Goal: Task Accomplishment & Management: Use online tool/utility

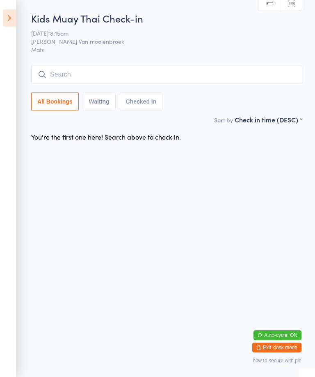
click at [144, 73] on input "search" at bounding box center [166, 74] width 271 height 19
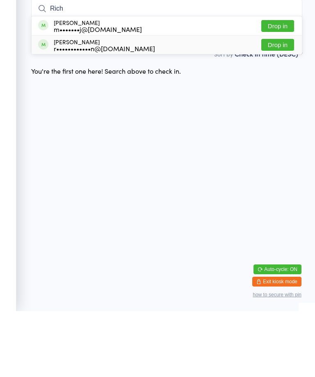
type input "Rich"
click at [95, 111] on div "r••••••••••••n@[DOMAIN_NAME]" at bounding box center [104, 114] width 101 height 7
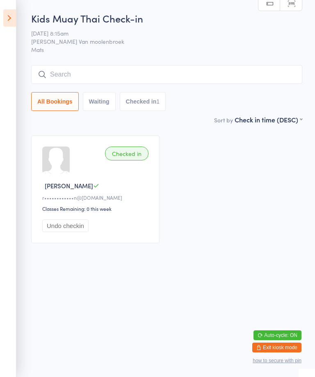
click at [138, 72] on input "search" at bounding box center [166, 74] width 271 height 19
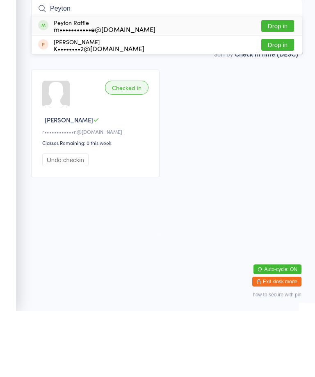
type input "Peyton"
click at [147, 82] on div "Peyton Raffle m•••••••••••e@[DOMAIN_NAME] Drop in" at bounding box center [167, 91] width 270 height 19
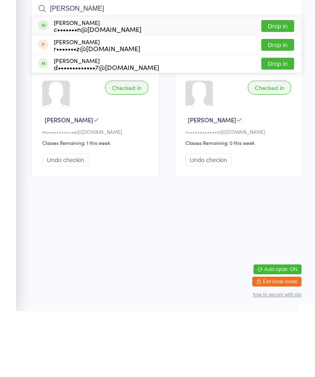
type input "[PERSON_NAME]"
click at [93, 82] on div "[PERSON_NAME] c•••••••n@[DOMAIN_NAME] Drop in" at bounding box center [167, 91] width 270 height 19
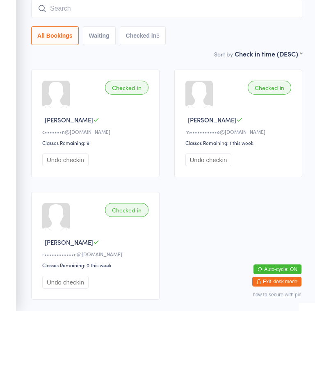
scroll to position [58, 0]
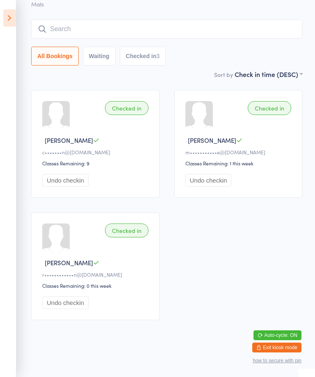
click at [16, 15] on icon at bounding box center [9, 17] width 13 height 17
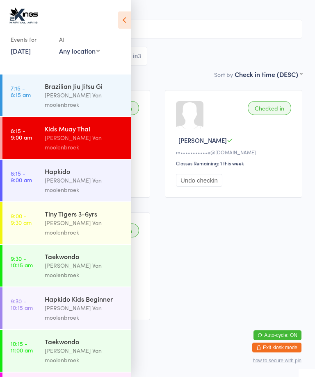
click at [92, 167] on div "Hapkido" at bounding box center [84, 171] width 79 height 9
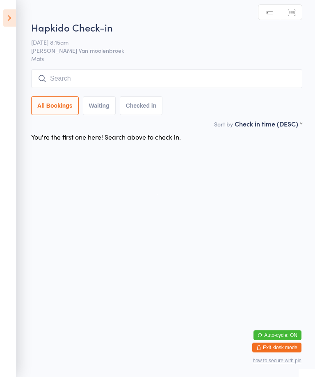
click at [199, 78] on input "search" at bounding box center [166, 78] width 271 height 19
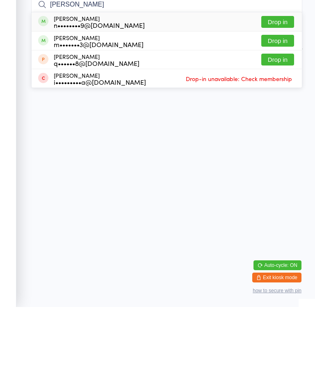
type input "[PERSON_NAME]"
click at [285, 86] on button "Drop in" at bounding box center [277, 92] width 33 height 12
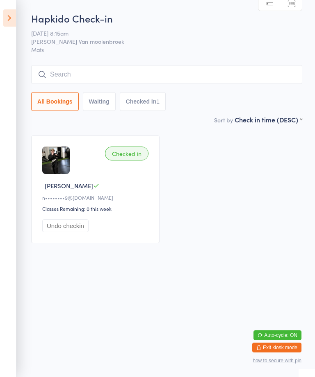
click at [11, 11] on icon at bounding box center [9, 17] width 13 height 17
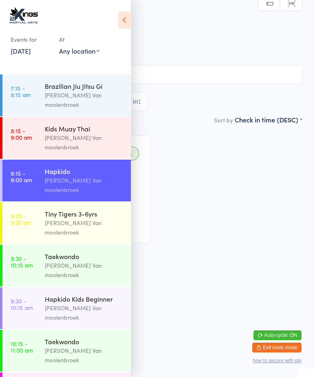
click at [89, 124] on div "Kids Muay Thai" at bounding box center [84, 128] width 79 height 9
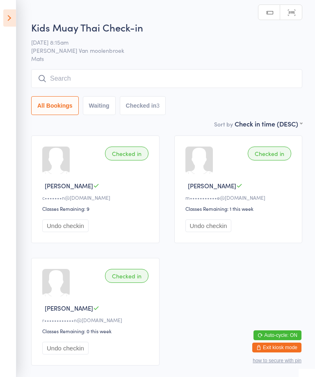
click at [135, 71] on input "search" at bounding box center [166, 78] width 271 height 19
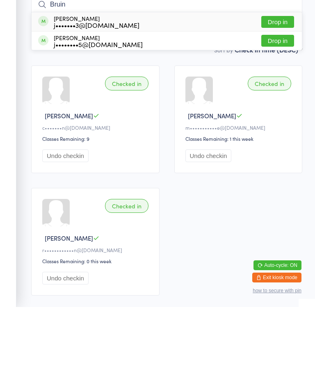
type input "Bruin"
click at [279, 86] on button "Drop in" at bounding box center [277, 92] width 33 height 12
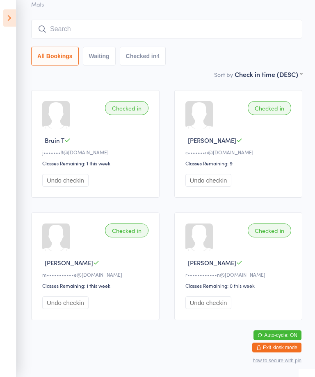
click at [73, 20] on input "search" at bounding box center [166, 29] width 271 height 19
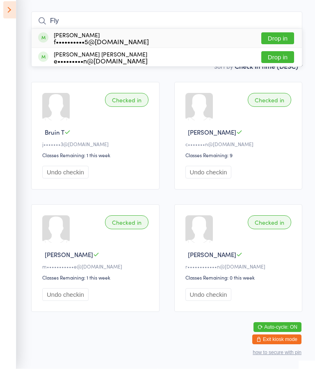
type input "Fly"
click at [165, 37] on div "[PERSON_NAME] f••••••••••5@[DOMAIN_NAME] Drop in" at bounding box center [167, 46] width 270 height 19
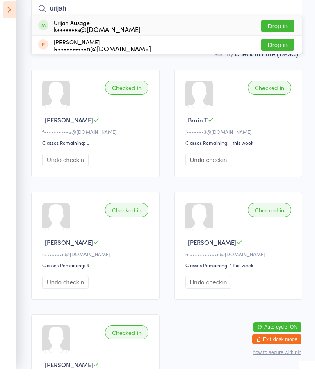
type input "urijah"
click at [281, 28] on button "Drop in" at bounding box center [277, 34] width 33 height 12
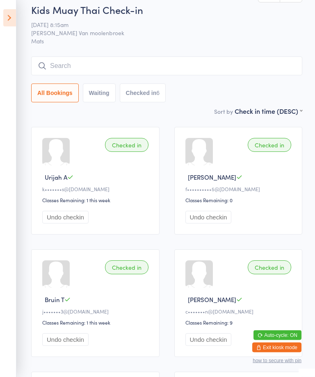
scroll to position [0, 0]
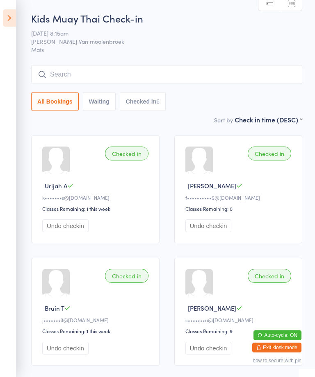
click at [168, 76] on input "search" at bounding box center [166, 74] width 271 height 19
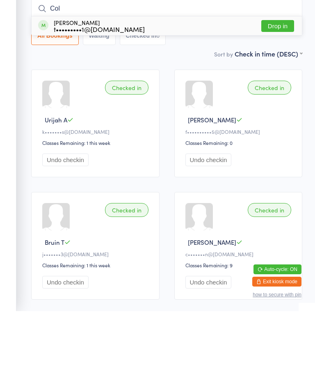
type input "Col"
click at [281, 86] on button "Drop in" at bounding box center [277, 92] width 33 height 12
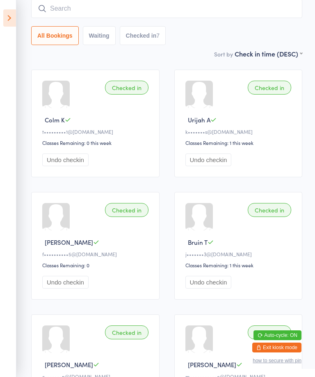
scroll to position [43, 0]
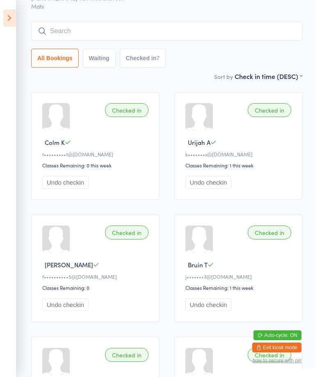
click at [112, 31] on input "search" at bounding box center [166, 31] width 271 height 19
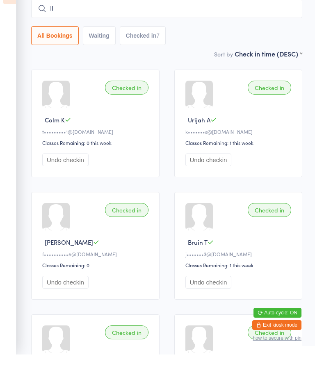
type input "I"
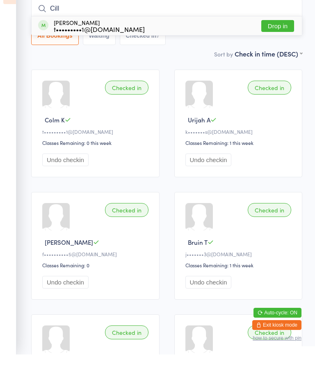
type input "Cill"
click at [281, 43] on button "Drop in" at bounding box center [277, 49] width 33 height 12
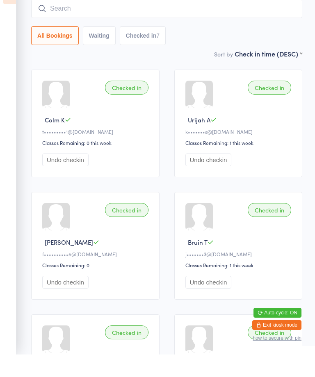
scroll to position [66, 0]
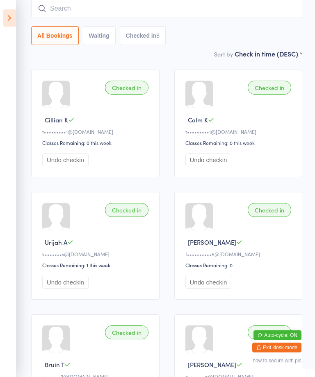
click at [71, 9] on input "search" at bounding box center [166, 8] width 271 height 19
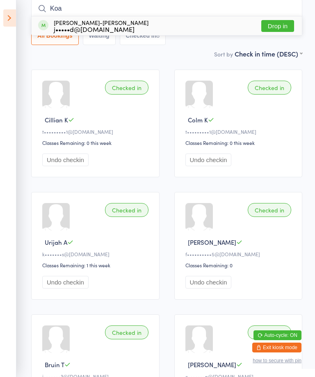
type input "Koa"
click at [157, 22] on div "[PERSON_NAME]-[PERSON_NAME] j•••••d@[DOMAIN_NAME] Drop in" at bounding box center [167, 25] width 270 height 19
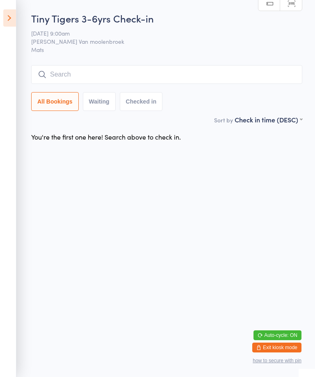
click at [97, 71] on input "search" at bounding box center [166, 74] width 271 height 19
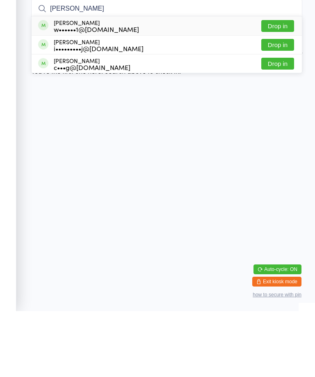
type input "[PERSON_NAME]"
click at [274, 86] on button "Drop in" at bounding box center [277, 92] width 33 height 12
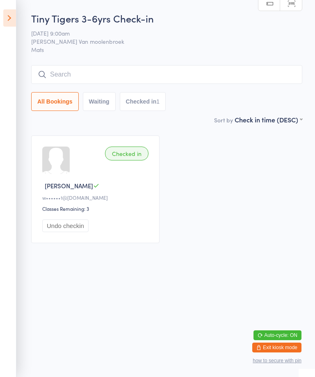
click at [162, 68] on input "search" at bounding box center [166, 74] width 271 height 19
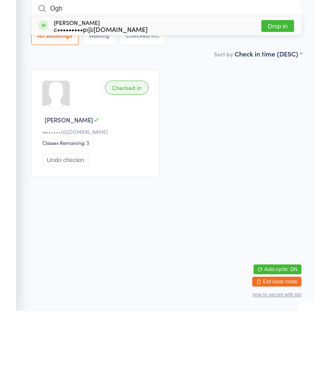
type input "Ogh"
click at [128, 82] on div "[PERSON_NAME] c•••••••••p@[DOMAIN_NAME] Drop in" at bounding box center [167, 91] width 270 height 19
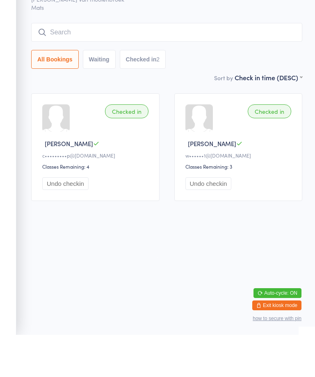
click at [128, 147] on div "Checked in" at bounding box center [126, 154] width 43 height 14
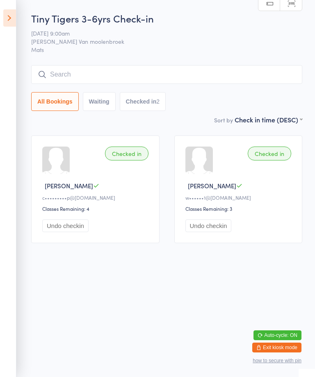
click at [144, 78] on input "search" at bounding box center [166, 74] width 271 height 19
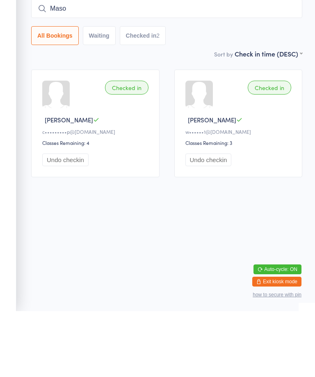
type input "[PERSON_NAME]"
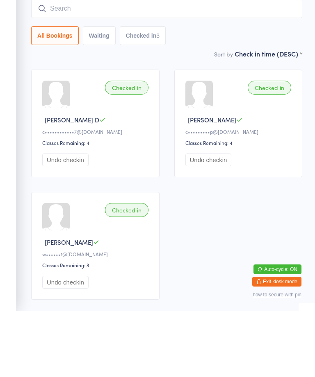
click at [132, 147] on div "Checked in" at bounding box center [126, 154] width 43 height 14
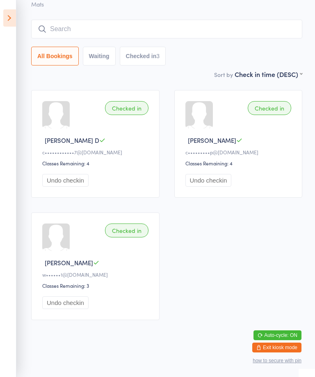
click at [80, 7] on div "Tiny Tigers 3-6yrs Check-in [DATE] 9:00am [PERSON_NAME] Van moolenbroek Mats Ma…" at bounding box center [166, 18] width 271 height 104
click at [76, 20] on input "search" at bounding box center [166, 29] width 271 height 19
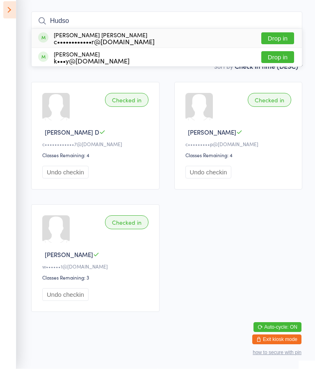
type input "Hudso"
click at [272, 41] on button "Drop in" at bounding box center [277, 47] width 33 height 12
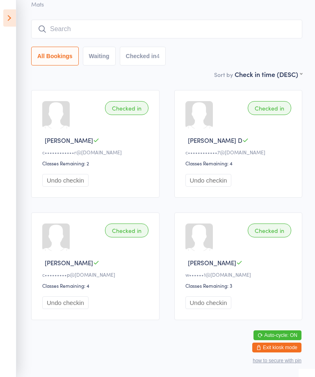
click at [13, 13] on icon at bounding box center [9, 17] width 13 height 17
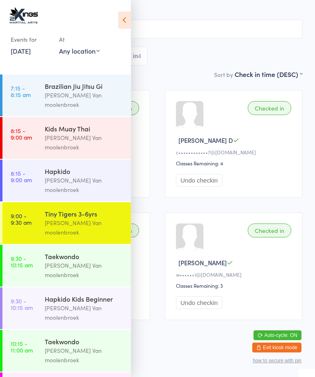
click at [90, 202] on div "Tiny Tigers 3-6yrs [PERSON_NAME] Van moolenbroek" at bounding box center [88, 223] width 86 height 42
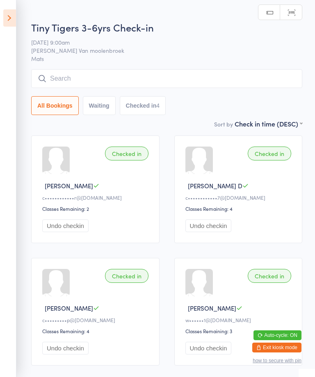
click at [164, 72] on input "search" at bounding box center [166, 78] width 271 height 19
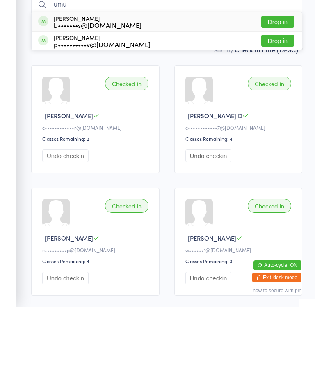
type input "Tumu"
click at [279, 105] on button "Drop in" at bounding box center [277, 111] width 33 height 12
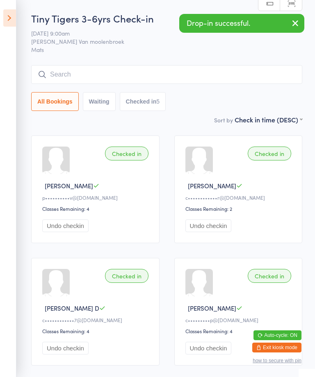
click at [12, 16] on icon at bounding box center [9, 17] width 13 height 17
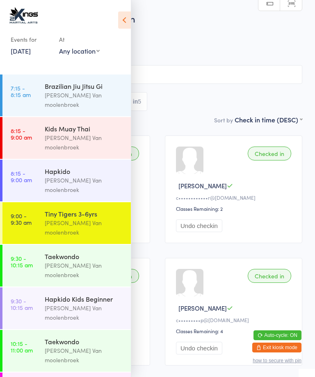
click at [88, 304] on div "[PERSON_NAME] Van moolenbroek" at bounding box center [84, 313] width 79 height 19
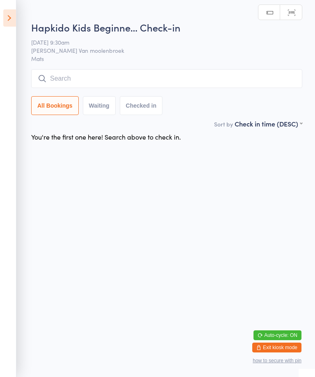
click at [204, 73] on input "search" at bounding box center [166, 78] width 271 height 19
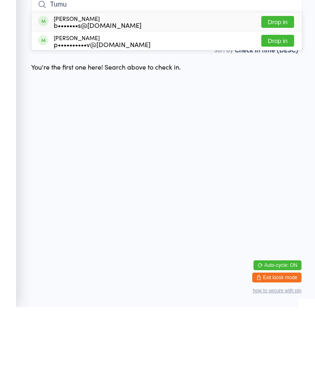
type input "Tumu"
click at [284, 86] on button "Drop in" at bounding box center [277, 92] width 33 height 12
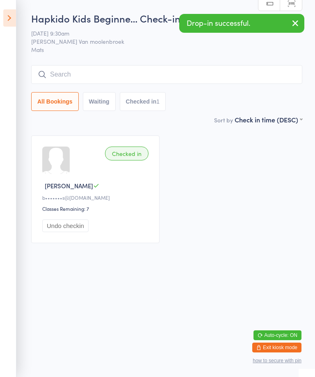
click at [15, 15] on icon at bounding box center [9, 17] width 13 height 17
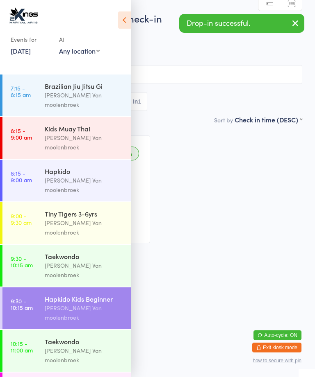
click at [92, 209] on div "Tiny Tigers 3-6yrs" at bounding box center [84, 213] width 79 height 9
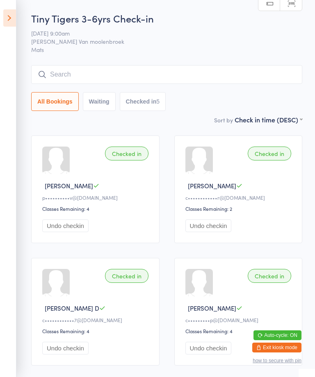
click at [206, 73] on input "search" at bounding box center [166, 74] width 271 height 19
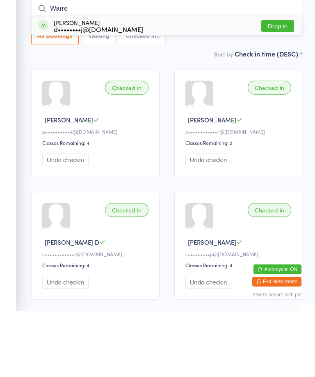
type input "Warre"
click at [111, 85] on div "[PERSON_NAME] d••••••••j@[DOMAIN_NAME]" at bounding box center [98, 91] width 89 height 13
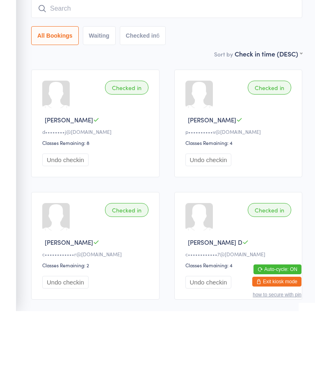
click at [98, 65] on input "search" at bounding box center [166, 74] width 271 height 19
click at [55, 92] on button "All Bookings" at bounding box center [55, 101] width 48 height 19
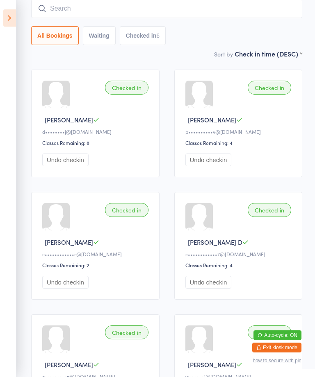
click at [12, 10] on icon at bounding box center [9, 17] width 13 height 17
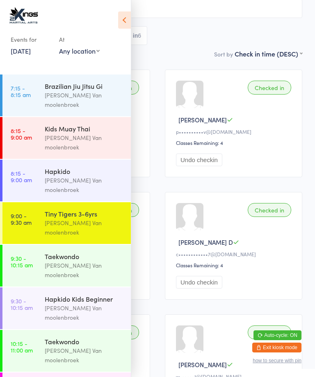
click at [77, 295] on div "Hapkido Kids Beginner" at bounding box center [84, 299] width 79 height 9
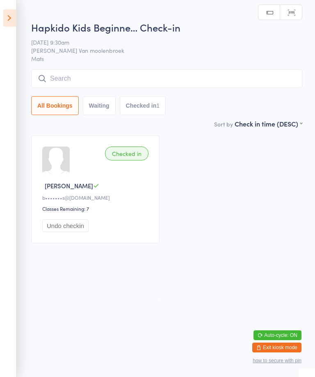
click at [127, 74] on input "search" at bounding box center [166, 78] width 271 height 19
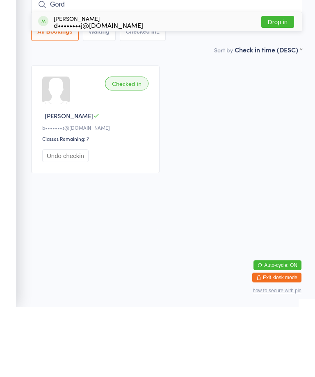
type input "Gord"
click at [281, 86] on button "Drop in" at bounding box center [277, 92] width 33 height 12
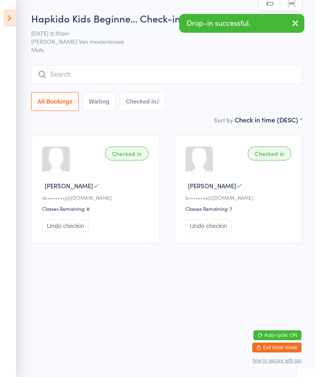
click at [10, 9] on icon at bounding box center [9, 17] width 13 height 17
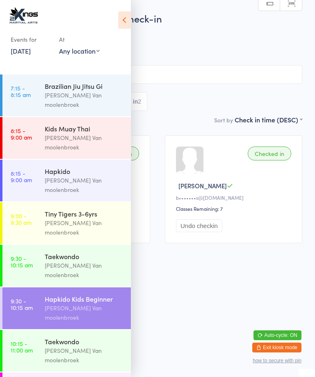
click at [209, 26] on div "Hapkido Kids Beginne… Check-in [DATE] 9:30am [PERSON_NAME] Van moolenbroek Mats…" at bounding box center [157, 63] width 289 height 104
click at [76, 209] on div "Tiny Tigers 3-6yrs" at bounding box center [84, 213] width 79 height 9
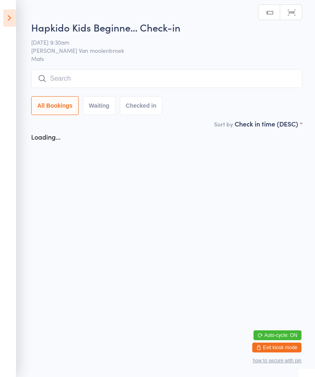
click at [125, 75] on input "search" at bounding box center [166, 78] width 271 height 19
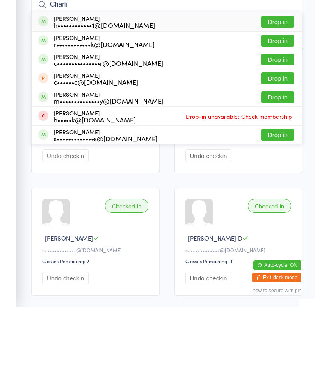
type input "Charli"
click at [277, 124] on button "Drop in" at bounding box center [277, 130] width 33 height 12
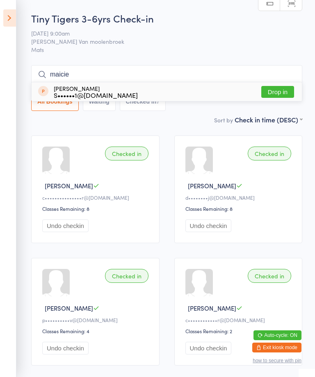
type input "maicie"
click at [91, 88] on div "[PERSON_NAME] S••••••1@[DOMAIN_NAME]" at bounding box center [96, 91] width 84 height 13
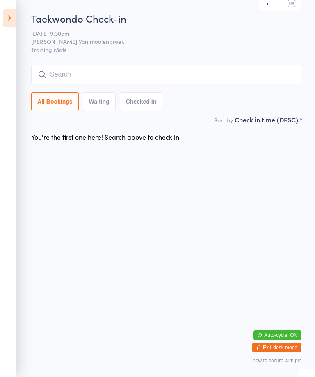
click at [70, 64] on div "Taekwondo Check-in [DATE] 9:30am [PERSON_NAME] Van moolenbroek Training Mats Ma…" at bounding box center [166, 63] width 271 height 104
click at [73, 67] on input "search" at bounding box center [166, 74] width 271 height 19
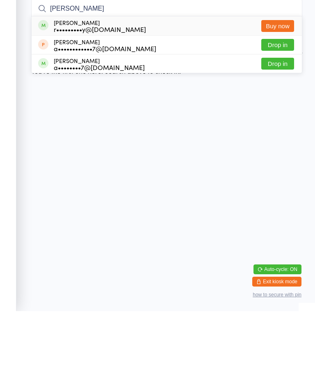
type input "[PERSON_NAME]"
click at [58, 92] on div "r•••••••••y@[DOMAIN_NAME]" at bounding box center [100, 95] width 92 height 7
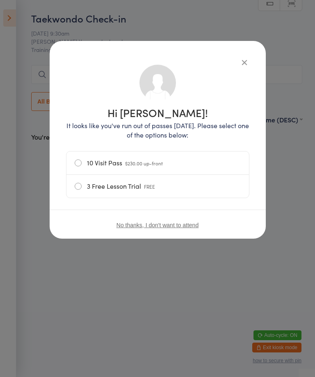
click at [69, 183] on div "3 Free Lesson Trial FREE" at bounding box center [157, 186] width 182 height 23
click at [240, 59] on icon "button" at bounding box center [244, 62] width 9 height 9
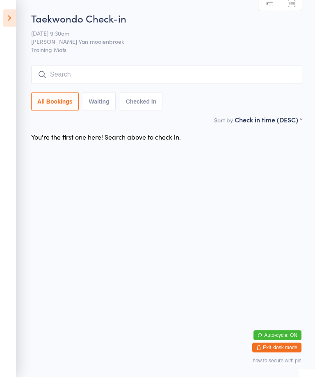
click at [199, 78] on input "search" at bounding box center [166, 74] width 271 height 19
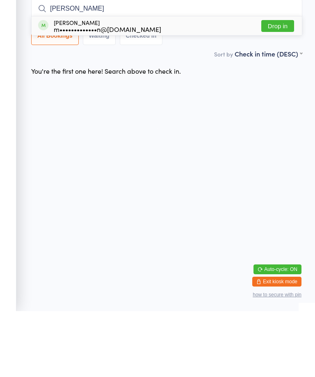
type input "[PERSON_NAME]"
click at [272, 86] on button "Drop in" at bounding box center [277, 92] width 33 height 12
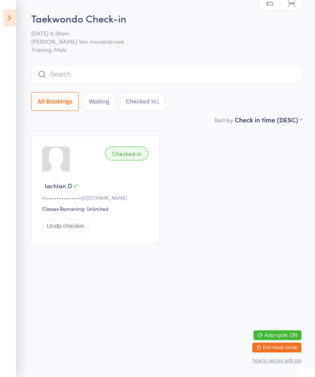
click at [163, 76] on input "search" at bounding box center [166, 74] width 271 height 19
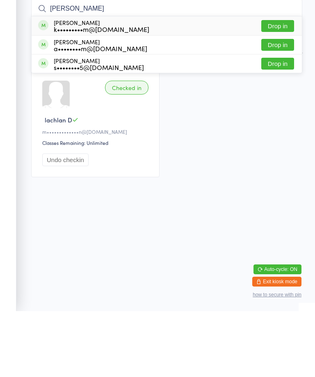
type input "[PERSON_NAME]"
click at [282, 86] on button "Drop in" at bounding box center [277, 92] width 33 height 12
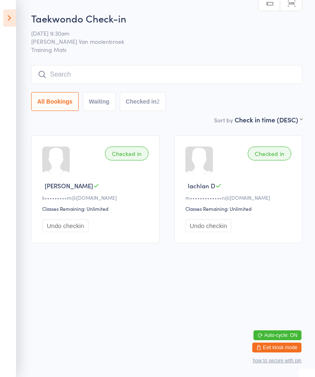
click at [190, 63] on div "Taekwondo Check-in [DATE] 9:30am [PERSON_NAME] Van moolenbroek Training Mats Ma…" at bounding box center [166, 63] width 271 height 104
click at [188, 80] on input "search" at bounding box center [166, 74] width 271 height 19
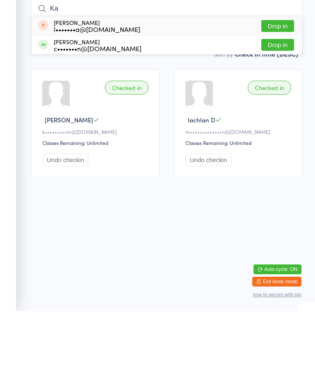
type input "Ka"
click at [126, 102] on div "[PERSON_NAME] c•••••••n@[DOMAIN_NAME] Drop in" at bounding box center [167, 111] width 270 height 18
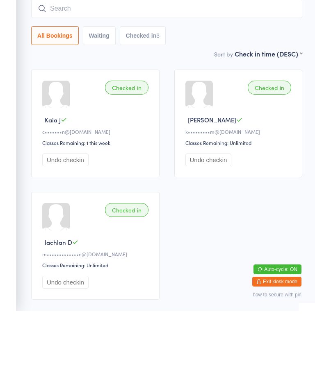
scroll to position [58, 0]
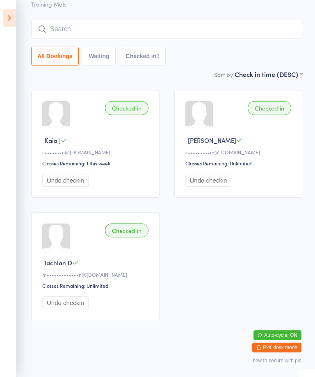
click at [249, 20] on input "search" at bounding box center [166, 29] width 271 height 19
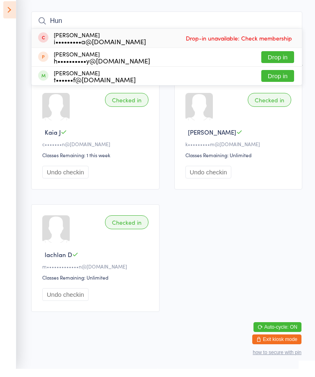
type input "Hun"
click at [272, 78] on button "Drop in" at bounding box center [277, 84] width 33 height 12
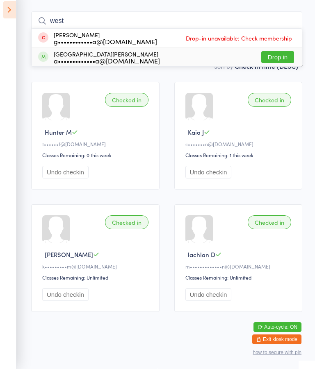
type input "west"
click at [131, 59] on div "West [PERSON_NAME] a•••••••••••••a@[DOMAIN_NAME]" at bounding box center [107, 65] width 106 height 13
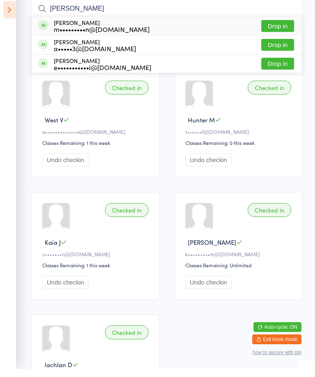
type input "[PERSON_NAME]"
click at [130, 25] on div "[PERSON_NAME] m•••••••••n@[DOMAIN_NAME] Drop in" at bounding box center [167, 34] width 270 height 19
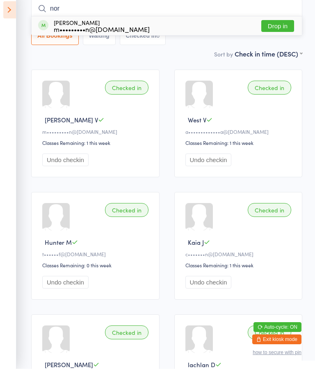
type input "nor"
click at [111, 27] on div "[PERSON_NAME] m•••••••••n@[DOMAIN_NAME]" at bounding box center [102, 33] width 96 height 13
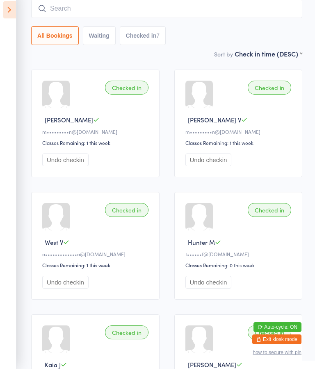
scroll to position [66, 0]
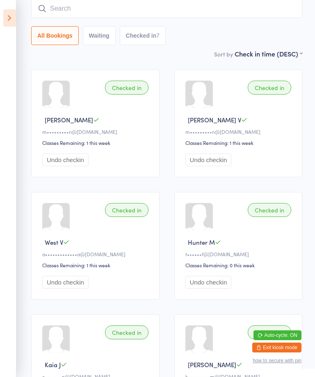
click at [248, 11] on input "search" at bounding box center [166, 8] width 271 height 19
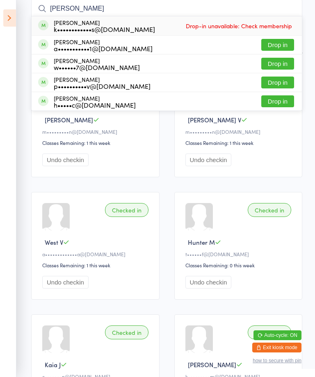
type input "[PERSON_NAME]"
click at [265, 25] on span "Drop-in unavailable: Check membership" at bounding box center [239, 26] width 110 height 12
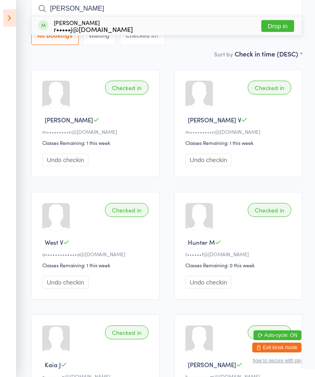
type input "[PERSON_NAME]"
click at [280, 23] on button "Drop in" at bounding box center [277, 26] width 33 height 12
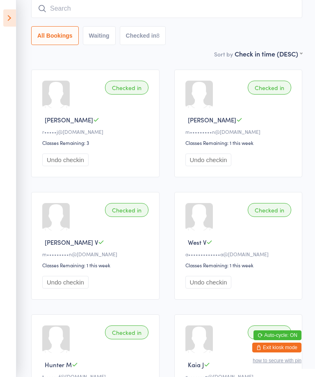
click at [163, 11] on input "search" at bounding box center [166, 8] width 271 height 19
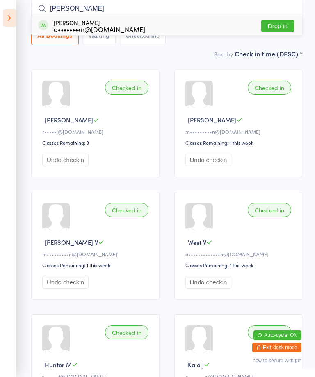
type input "[PERSON_NAME]"
click at [277, 25] on button "Drop in" at bounding box center [277, 26] width 33 height 12
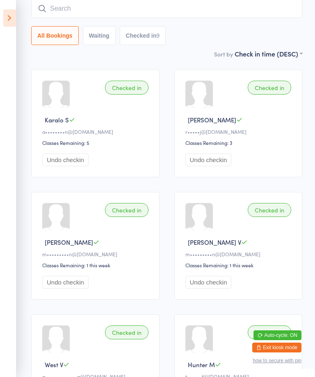
click at [76, 7] on input "search" at bounding box center [166, 8] width 271 height 19
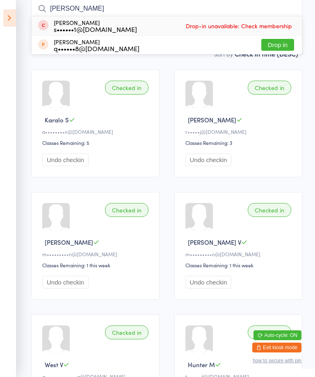
type input "[PERSON_NAME]"
click at [79, 20] on div "[PERSON_NAME] s••••••1@[DOMAIN_NAME]" at bounding box center [95, 25] width 83 height 13
type input "[PERSON_NAME]"
click at [92, 31] on div "s••••••1@[DOMAIN_NAME]" at bounding box center [95, 29] width 83 height 7
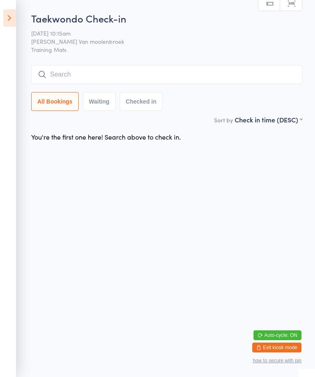
click at [156, 77] on input "search" at bounding box center [166, 74] width 271 height 19
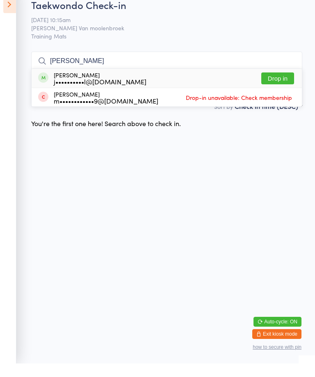
type input "[PERSON_NAME]"
click at [164, 102] on div "[PERSON_NAME] m••••••••••••9@[DOMAIN_NAME] Drop-in unavailable: Check membership" at bounding box center [167, 111] width 270 height 18
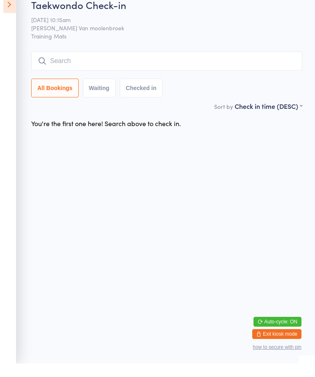
click at [156, 165] on html "You have now entered Kiosk Mode. Members will be able to check themselves in us…" at bounding box center [157, 188] width 315 height 377
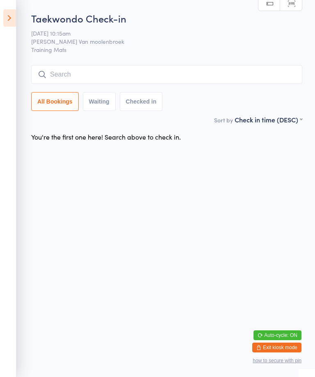
click at [9, 11] on icon at bounding box center [9, 17] width 13 height 17
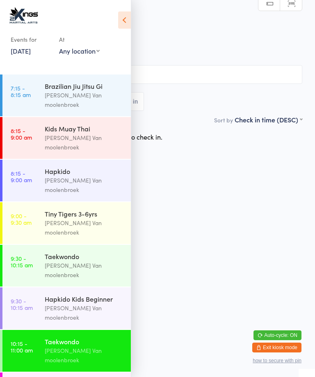
click at [197, 93] on div "All Bookings Waiting Checked in" at bounding box center [157, 101] width 289 height 19
click at [190, 79] on input "search" at bounding box center [157, 74] width 289 height 19
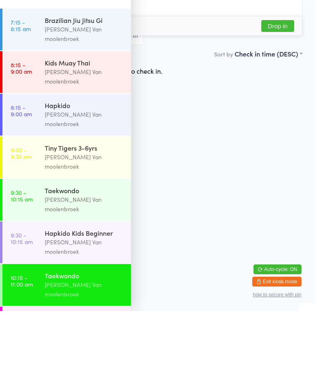
click at [254, 206] on html "You have now entered Kiosk Mode. Members will be able to check themselves in us…" at bounding box center [157, 188] width 315 height 377
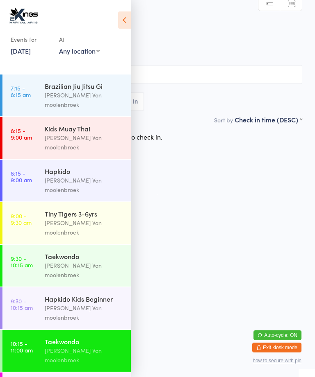
click at [122, 23] on icon at bounding box center [124, 19] width 13 height 17
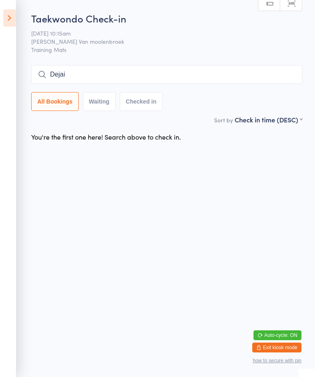
click at [258, 96] on div "All Bookings Waiting Checked in" at bounding box center [166, 101] width 271 height 19
click at [254, 84] on input "Dejai" at bounding box center [166, 74] width 271 height 19
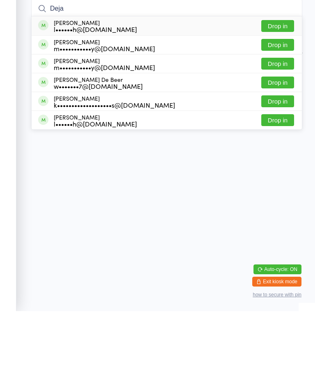
type input "Dejai"
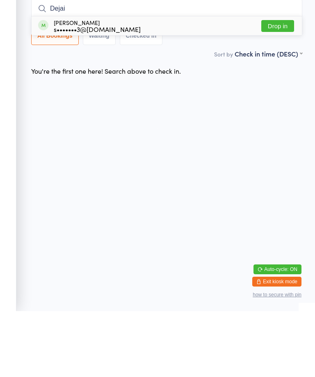
click at [279, 86] on button "Drop in" at bounding box center [277, 92] width 33 height 12
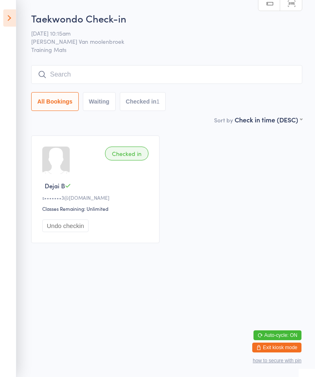
click at [9, 18] on icon at bounding box center [9, 17] width 13 height 17
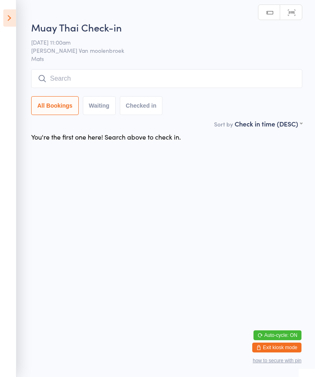
click at [56, 77] on input "search" at bounding box center [166, 78] width 271 height 19
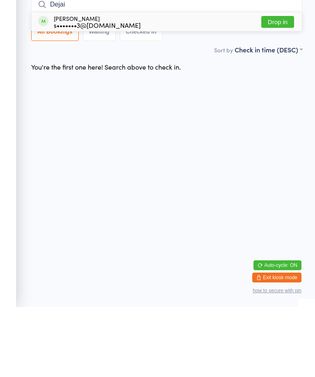
type input "Dejai"
click at [280, 86] on button "Drop in" at bounding box center [277, 92] width 33 height 12
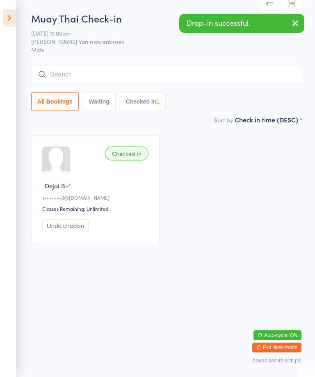
click at [5, 15] on icon at bounding box center [9, 17] width 13 height 17
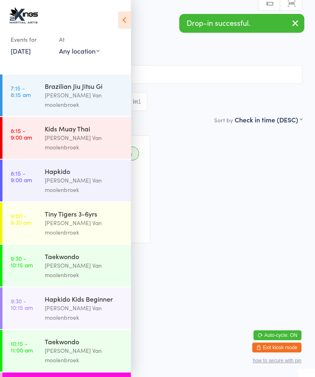
click at [37, 330] on link "10:15 - 11:00 am Taekwondo [PERSON_NAME]" at bounding box center [66, 351] width 128 height 42
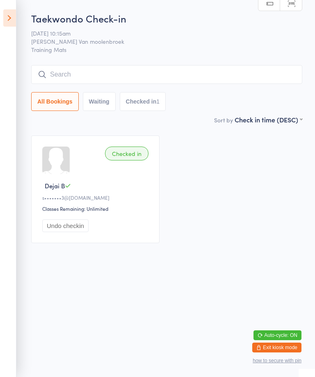
click at [150, 84] on input "search" at bounding box center [166, 74] width 271 height 19
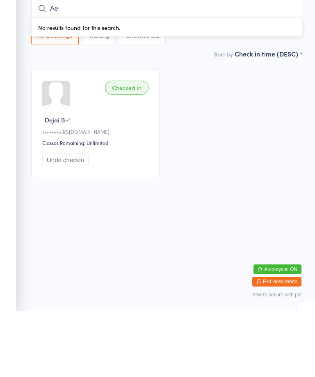
type input "A"
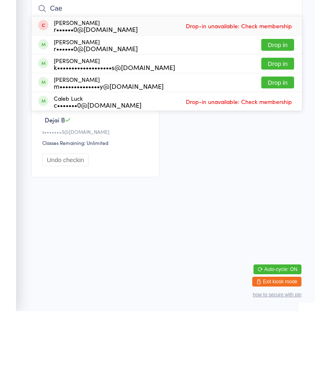
type input "Cae"
click at [279, 105] on button "Drop in" at bounding box center [277, 111] width 33 height 12
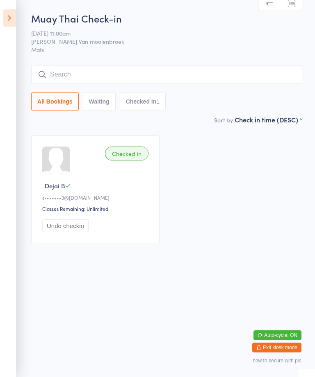
click at [107, 75] on input "search" at bounding box center [166, 74] width 271 height 19
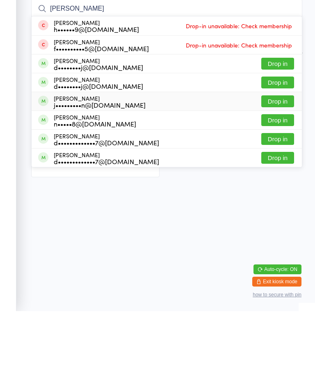
type input "[PERSON_NAME]"
click at [93, 161] on div "[PERSON_NAME] j•••••••••n@[DOMAIN_NAME]" at bounding box center [100, 167] width 92 height 13
